Goal: Use online tool/utility: Utilize a website feature to perform a specific function

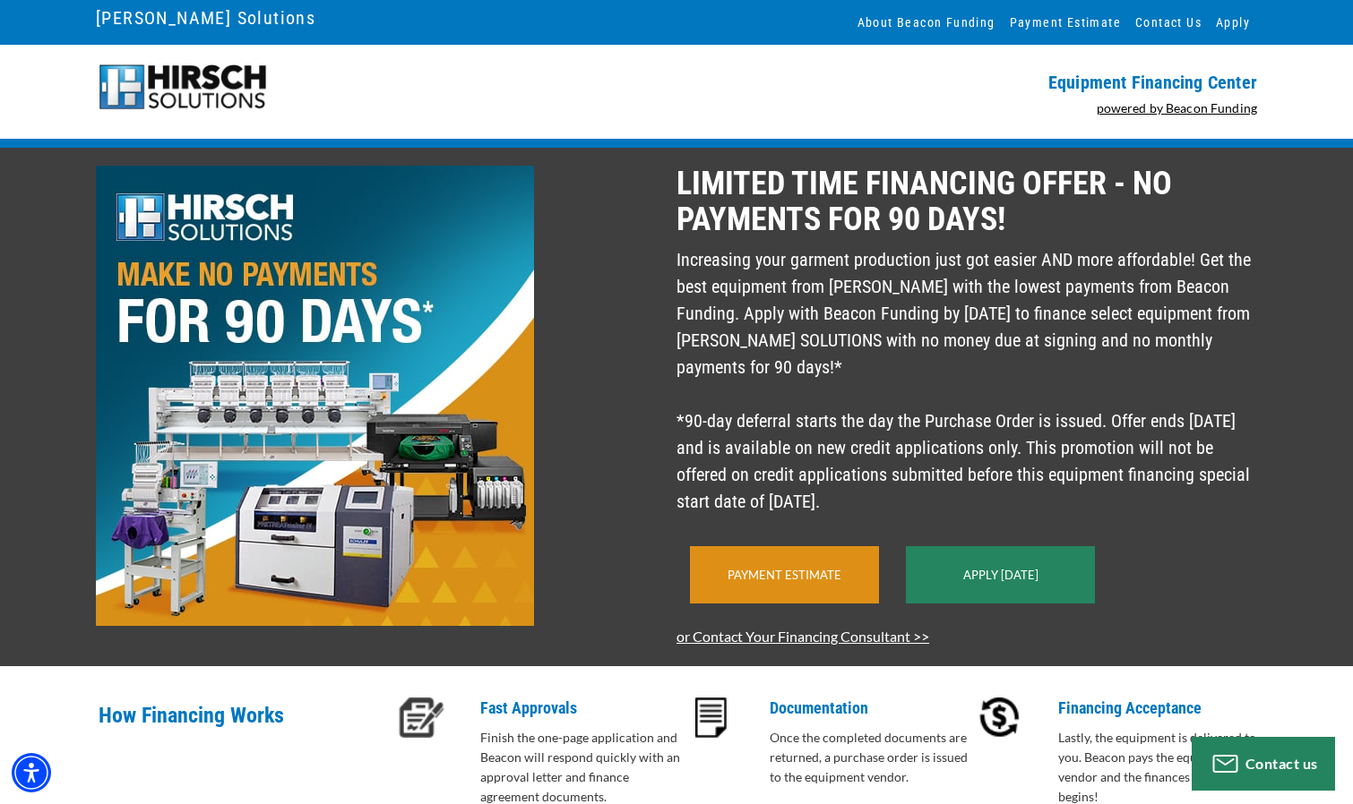
click at [803, 582] on link "Payment Estimate" at bounding box center [784, 575] width 114 height 14
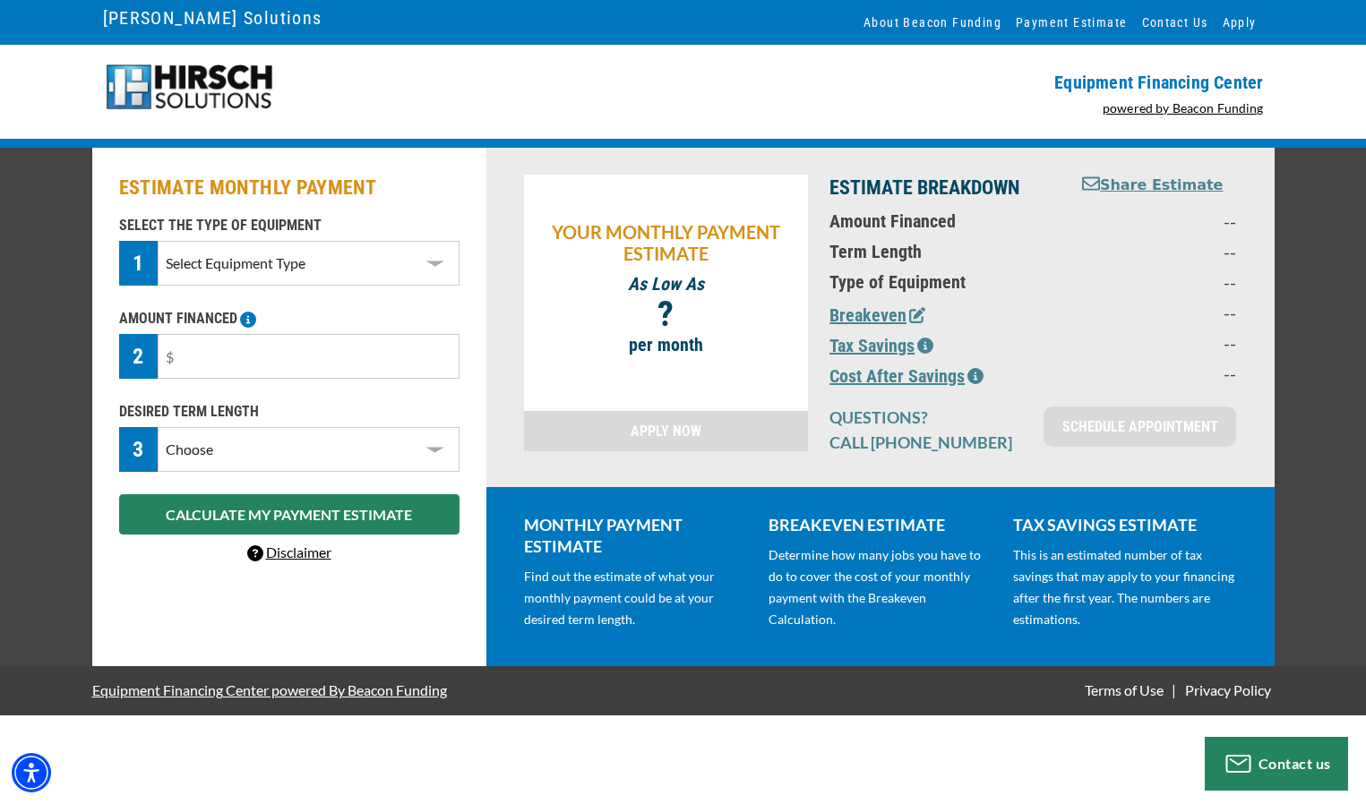
click at [408, 258] on select "Select Equipment Type DTG Printing Embroidery Screen Printing Software and Auto…" at bounding box center [308, 263] width 301 height 45
select select "1"
click at [158, 241] on select "Select Equipment Type DTG Printing Embroidery Screen Printing Software and Auto…" at bounding box center [308, 263] width 301 height 45
drag, startPoint x: 203, startPoint y: 366, endPoint x: 104, endPoint y: 360, distance: 99.6
click at [105, 360] on div "ESTIMATE MONTHLY PAYMENT SELECT THE TYPE OF EQUIPMENT 1 Select Equipment Type D…" at bounding box center [289, 407] width 394 height 519
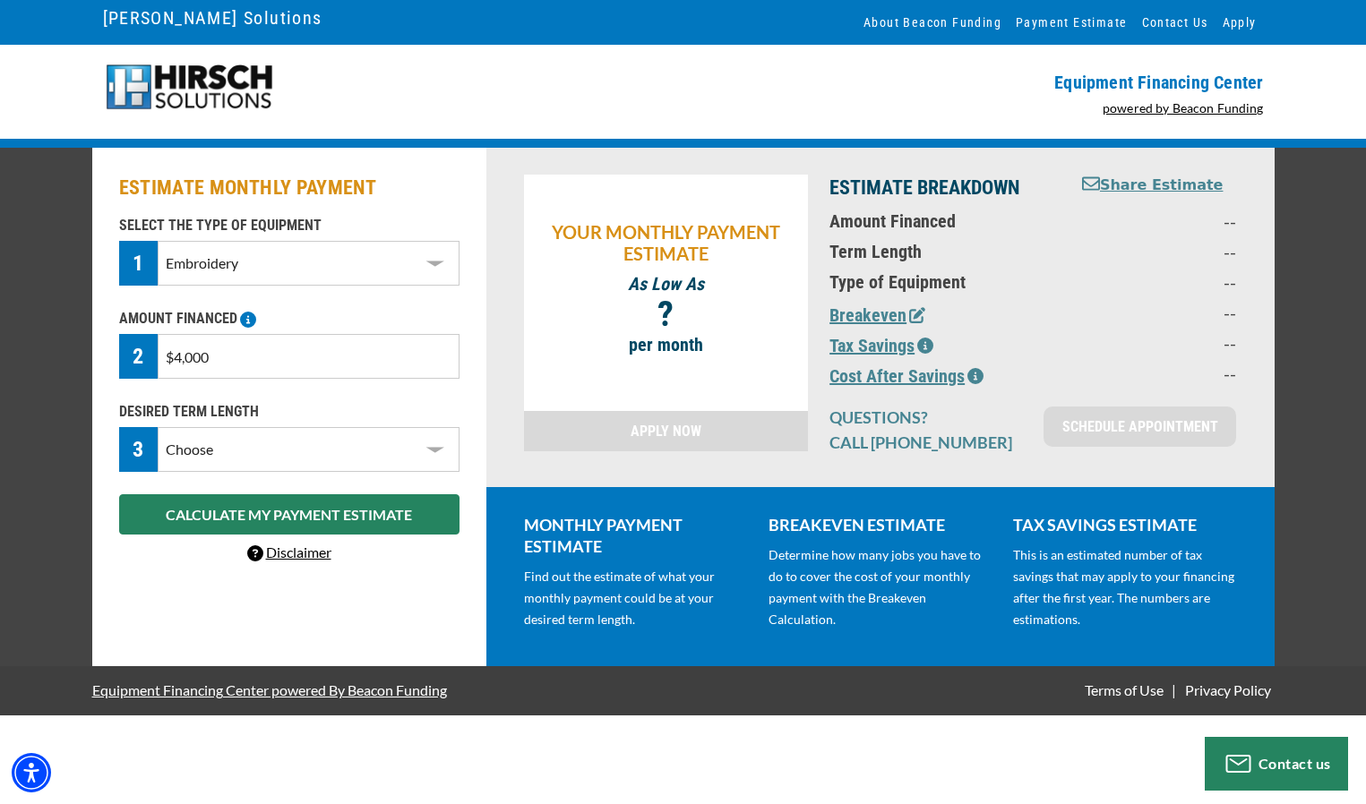
type input "$40,000"
click at [235, 451] on select "Choose 36 Months 48 Months 60 Months" at bounding box center [308, 449] width 301 height 45
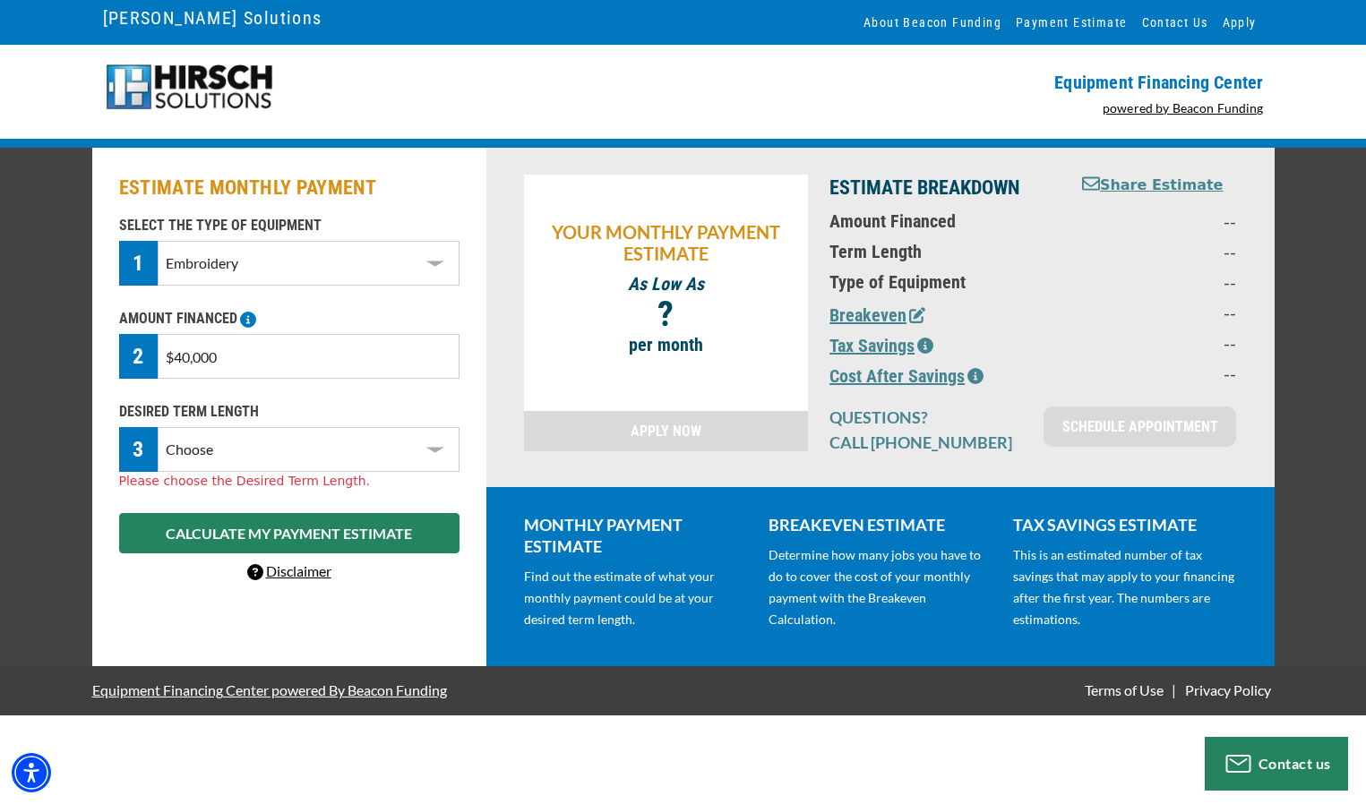
select select "60"
click at [158, 427] on select "Choose 36 Months 48 Months 60 Months" at bounding box center [308, 449] width 301 height 45
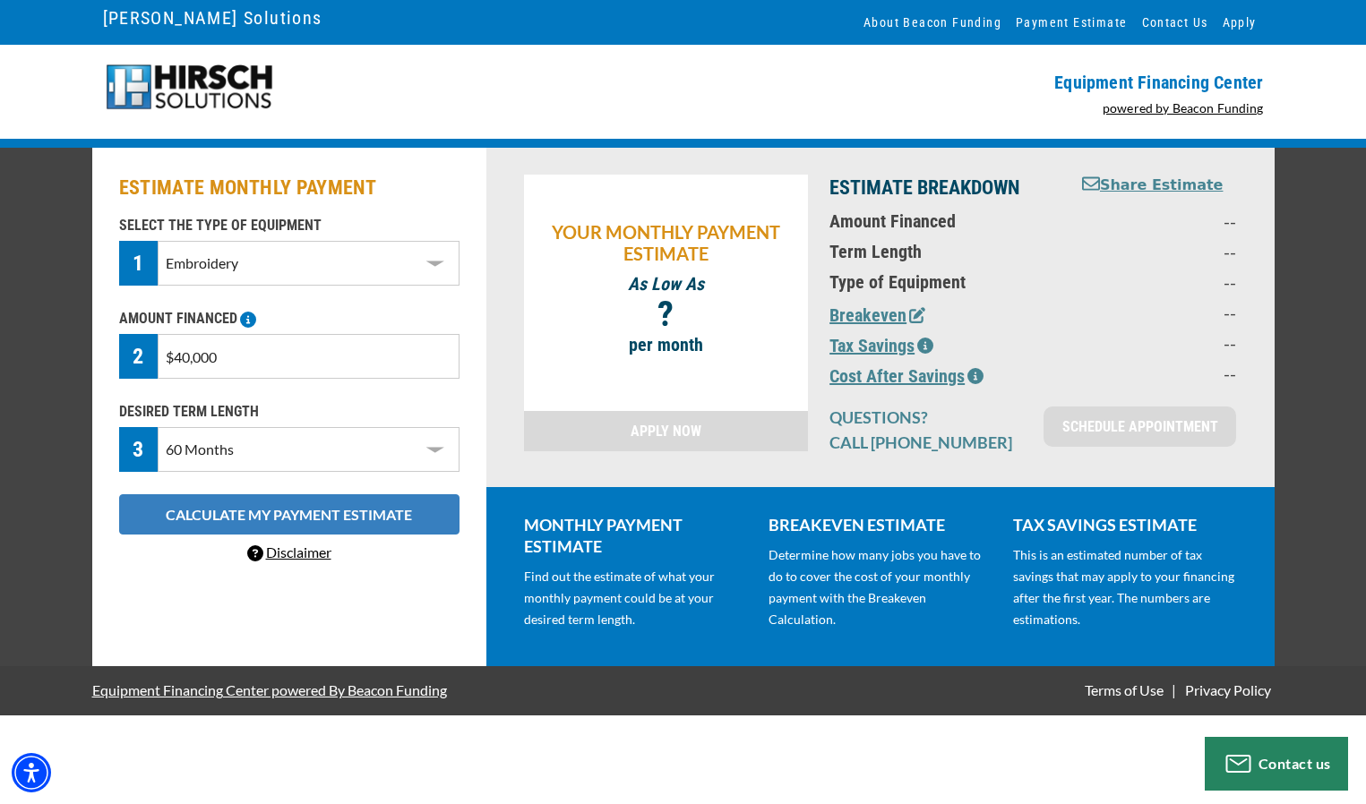
click at [266, 514] on button "CALCULATE MY PAYMENT ESTIMATE" at bounding box center [289, 514] width 340 height 40
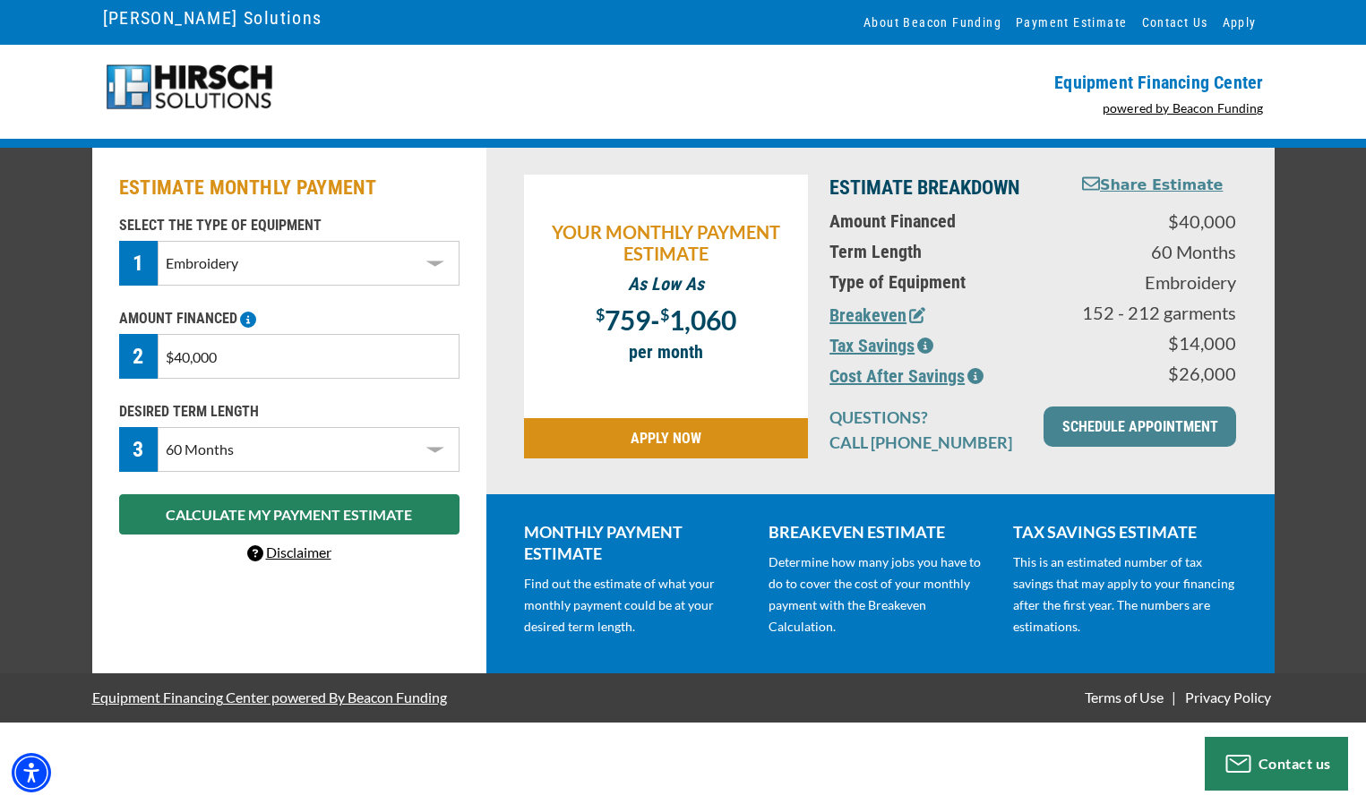
click at [221, 364] on input "$40,000" at bounding box center [308, 356] width 301 height 45
drag, startPoint x: 226, startPoint y: 359, endPoint x: 116, endPoint y: 342, distance: 111.5
click at [116, 358] on div "AMOUNT FINANCED 2 $40,000 Please enter the Amount Financed." at bounding box center [289, 343] width 362 height 71
click at [666, 438] on link "APPLY NOW" at bounding box center [666, 438] width 285 height 40
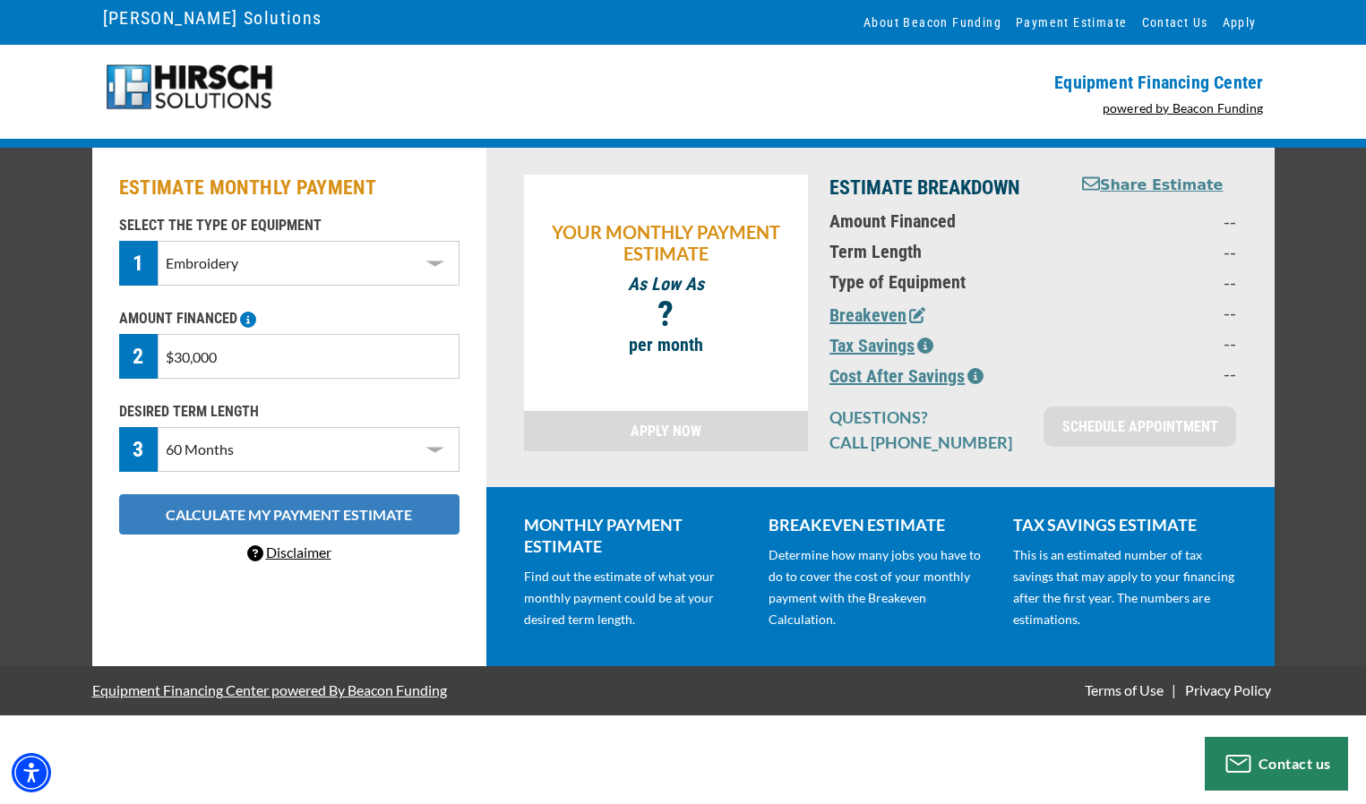
click at [288, 511] on button "CALCULATE MY PAYMENT ESTIMATE" at bounding box center [289, 514] width 340 height 40
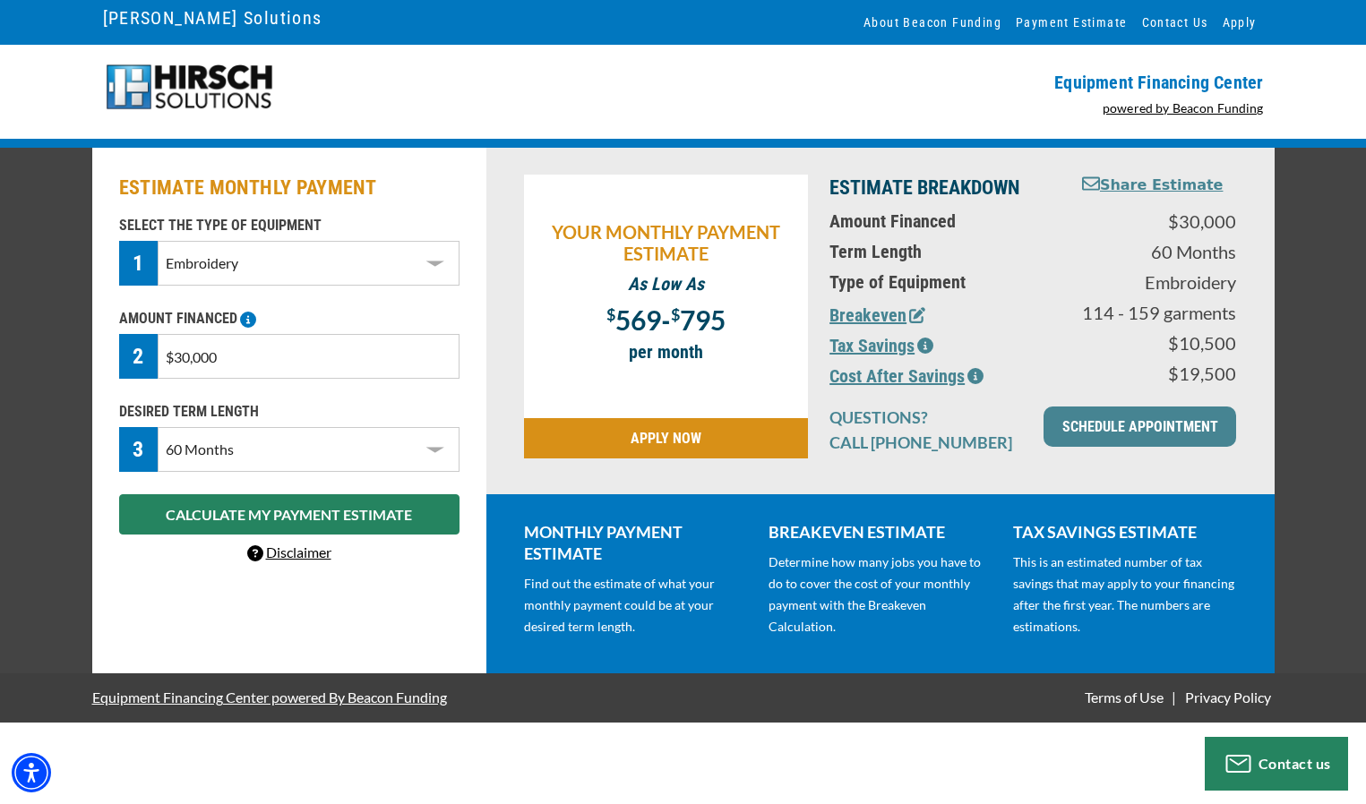
click at [262, 361] on input "$30,000" at bounding box center [308, 356] width 301 height 45
drag, startPoint x: 260, startPoint y: 359, endPoint x: 73, endPoint y: 359, distance: 186.3
click at [76, 359] on div "ESTIMATE MONTHLY PAYMENT SELECT THE TYPE OF EQUIPMENT 1 Select Equipment Type D…" at bounding box center [683, 411] width 1366 height 526
type input "$60,000"
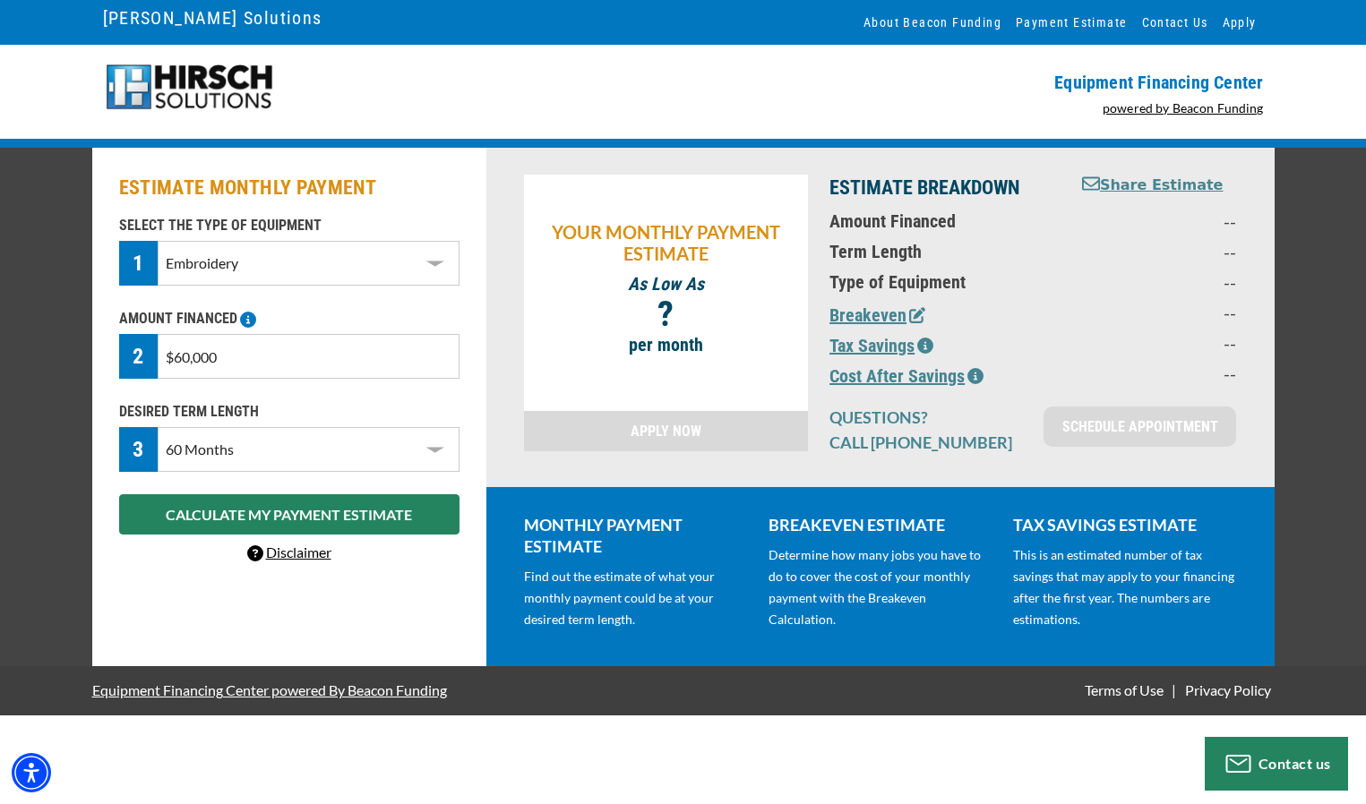
click at [313, 460] on select "Choose 36 Months 48 Months 60 Months" at bounding box center [308, 449] width 301 height 45
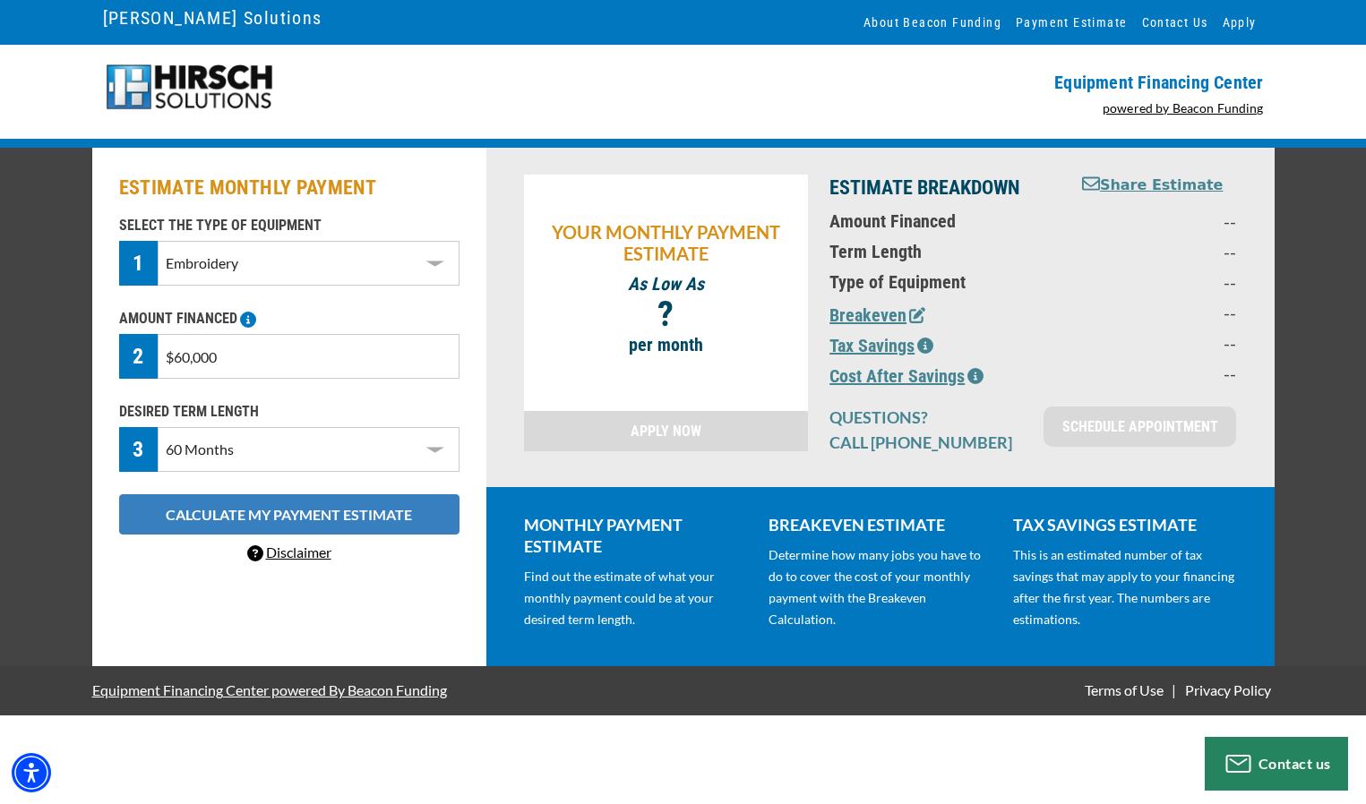
click at [277, 515] on button "CALCULATE MY PAYMENT ESTIMATE" at bounding box center [289, 514] width 340 height 40
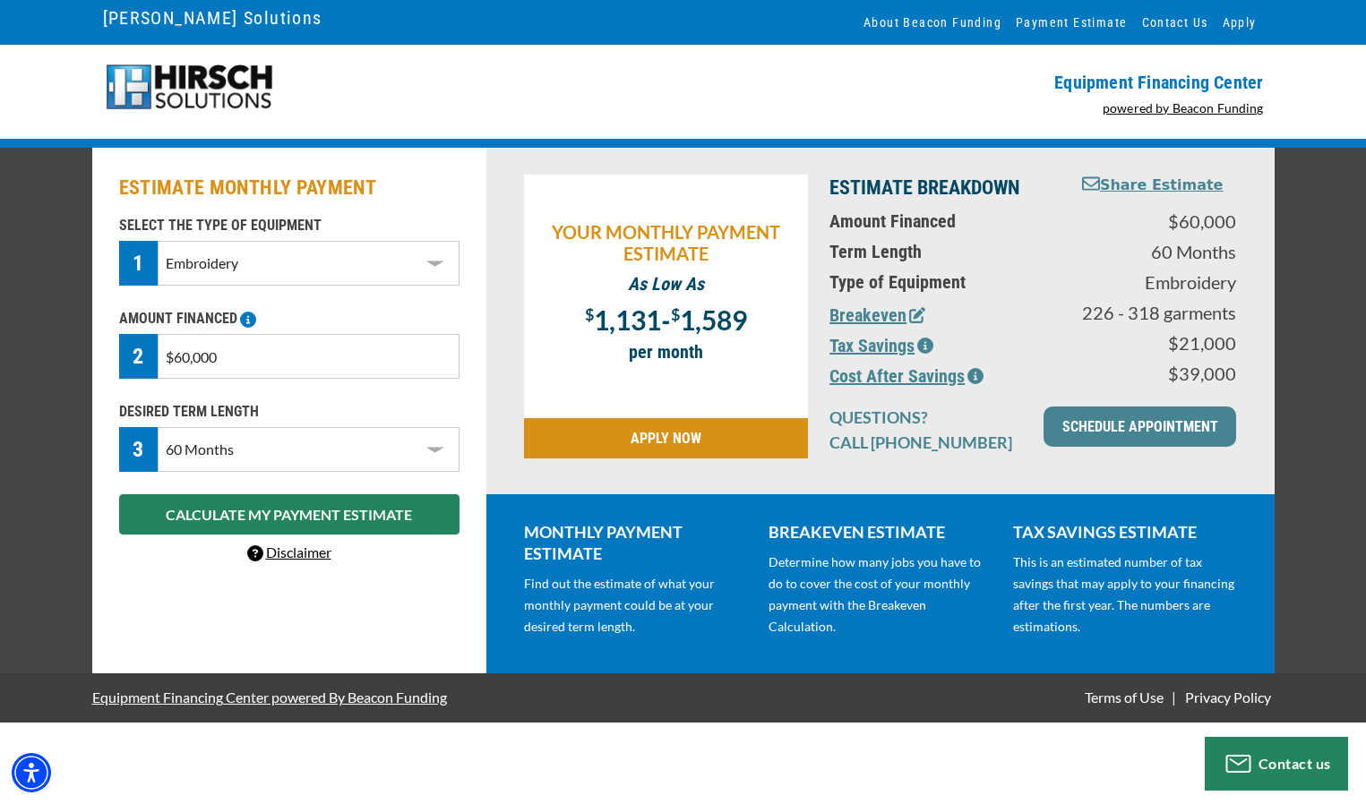
click at [433, 260] on select "Select Equipment Type DTG Printing Embroidery Screen Printing Software and Auto…" at bounding box center [308, 263] width 301 height 45
select select "10"
click at [158, 241] on select "Select Equipment Type DTG Printing Embroidery Screen Printing Software and Auto…" at bounding box center [308, 263] width 301 height 45
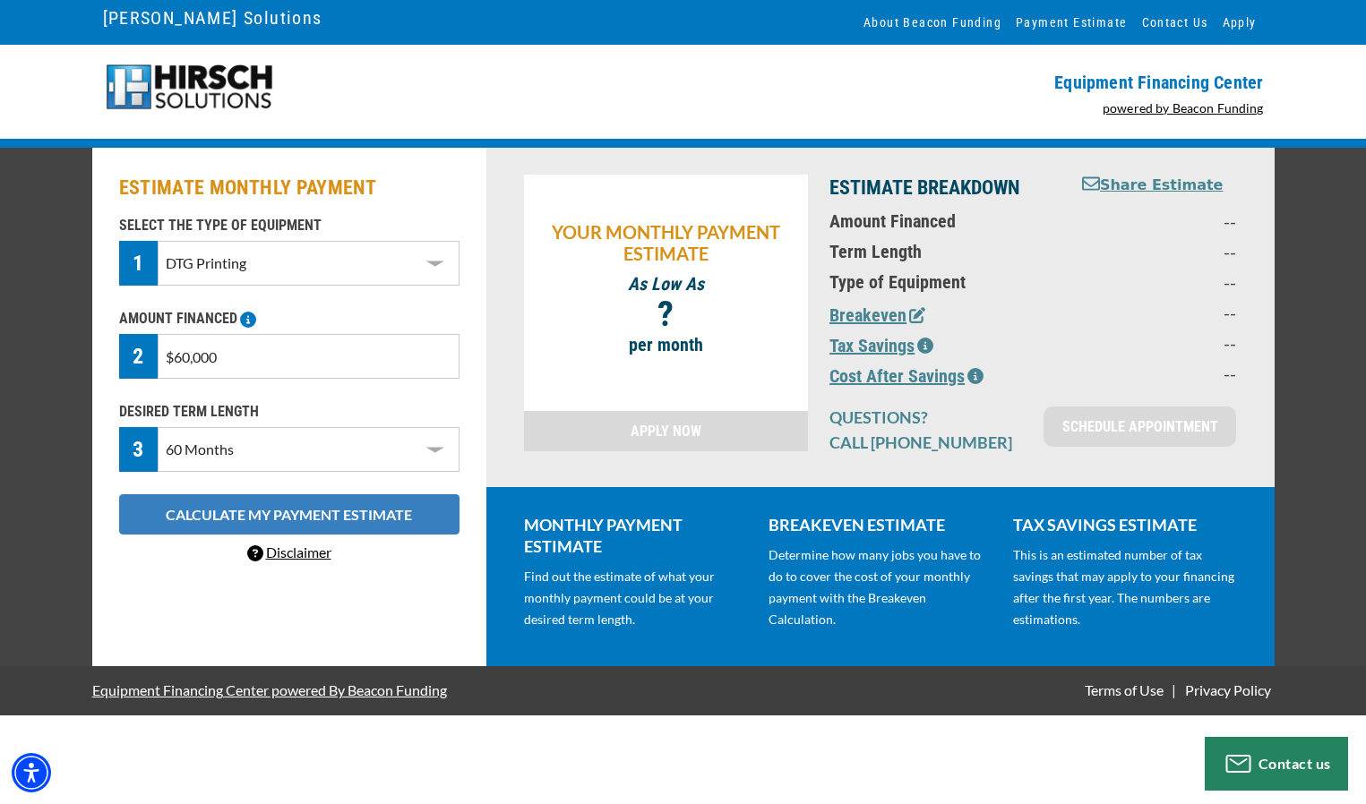
click at [237, 511] on button "CALCULATE MY PAYMENT ESTIMATE" at bounding box center [289, 514] width 340 height 40
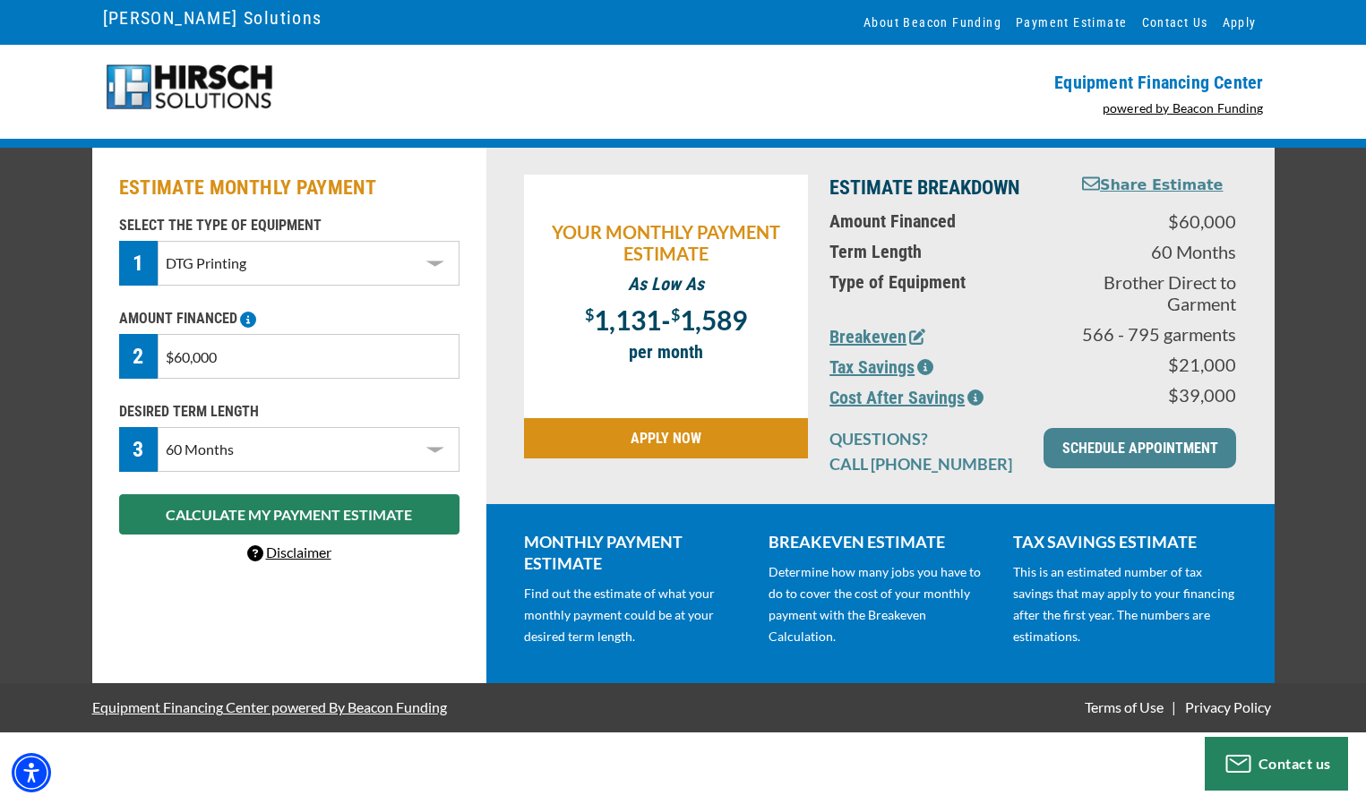
click at [302, 259] on select "Select Equipment Type DTG Printing Embroidery Screen Printing Software and Auto…" at bounding box center [308, 263] width 301 height 45
click at [194, 582] on div "ESTIMATE MONTHLY PAYMENT SELECT THE TYPE OF EQUIPMENT 1 Select Equipment Type D…" at bounding box center [289, 416] width 394 height 536
click at [304, 547] on link "Disclaimer" at bounding box center [289, 552] width 84 height 17
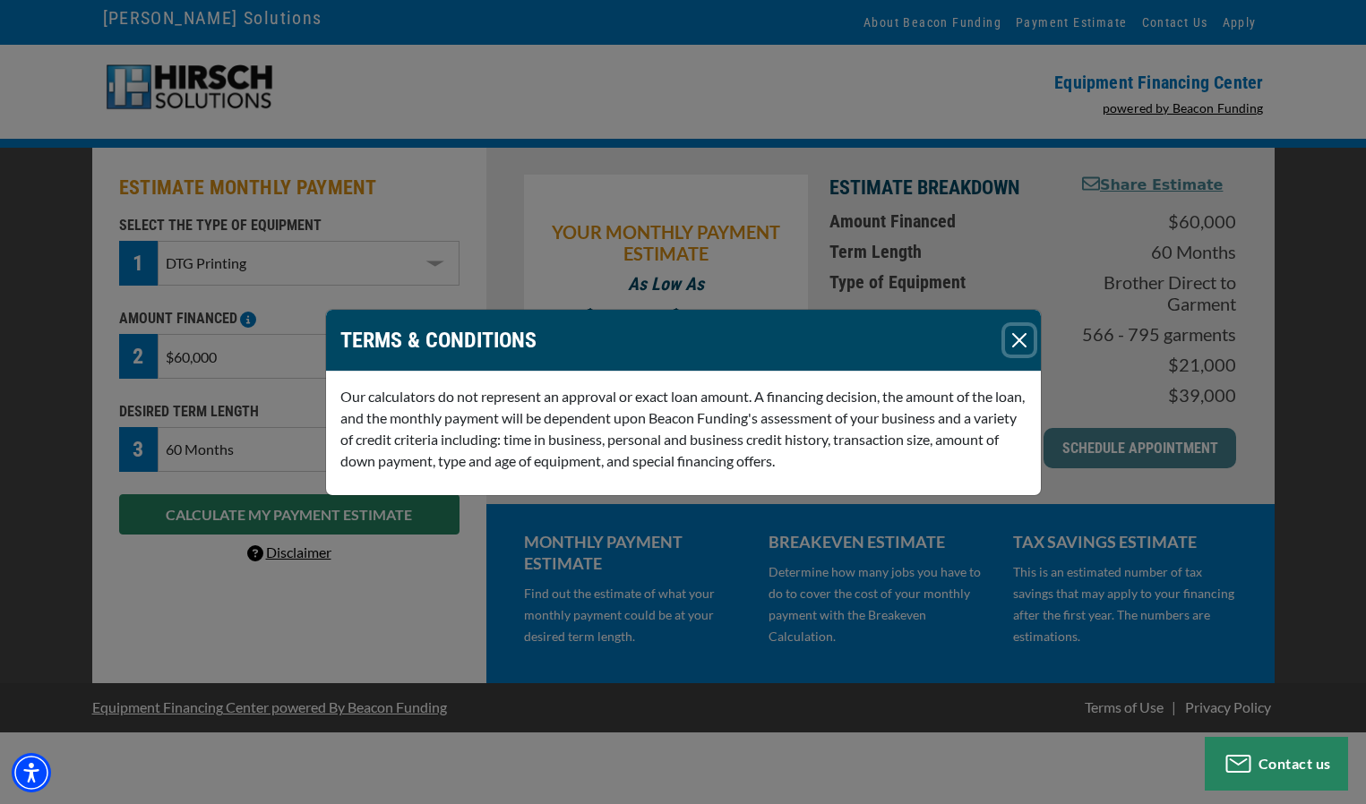
click at [1013, 338] on button "Close" at bounding box center [1019, 340] width 29 height 29
